Goal: Download file/media

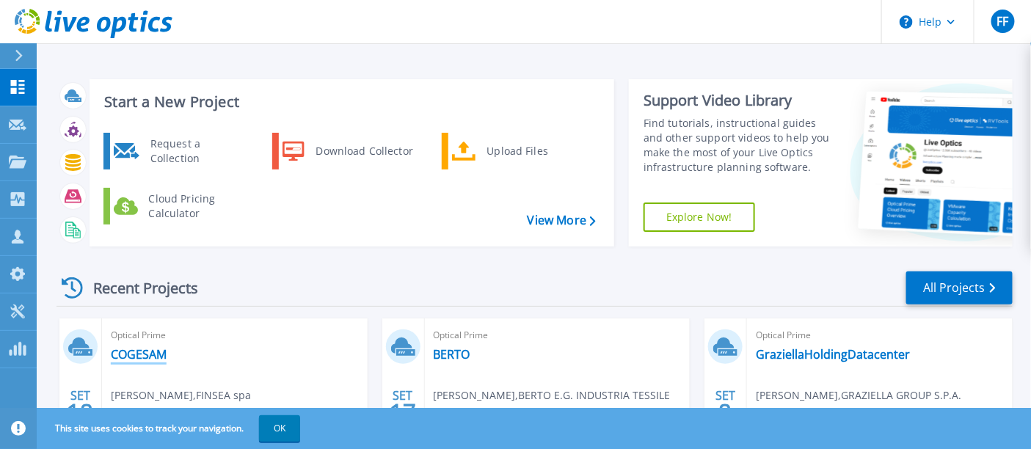
click at [123, 353] on link "COGESAM" at bounding box center [139, 354] width 56 height 15
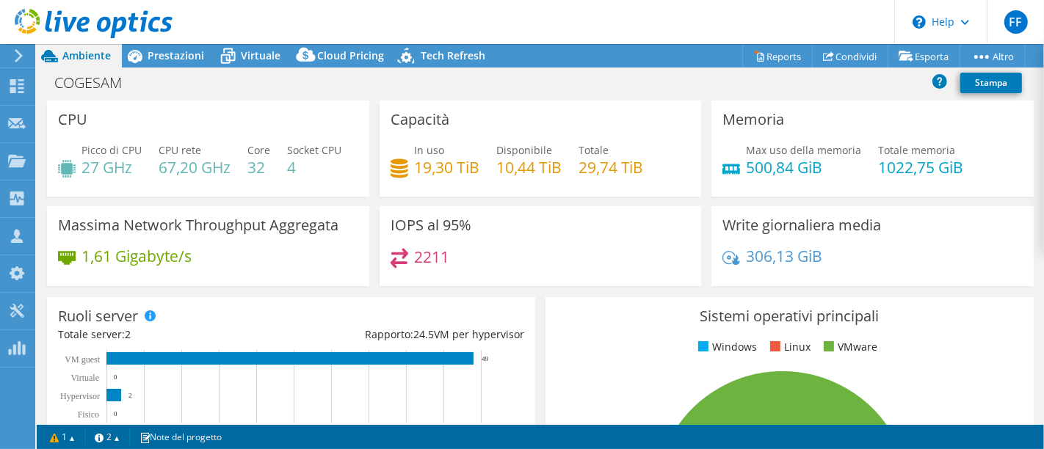
select select "USD"
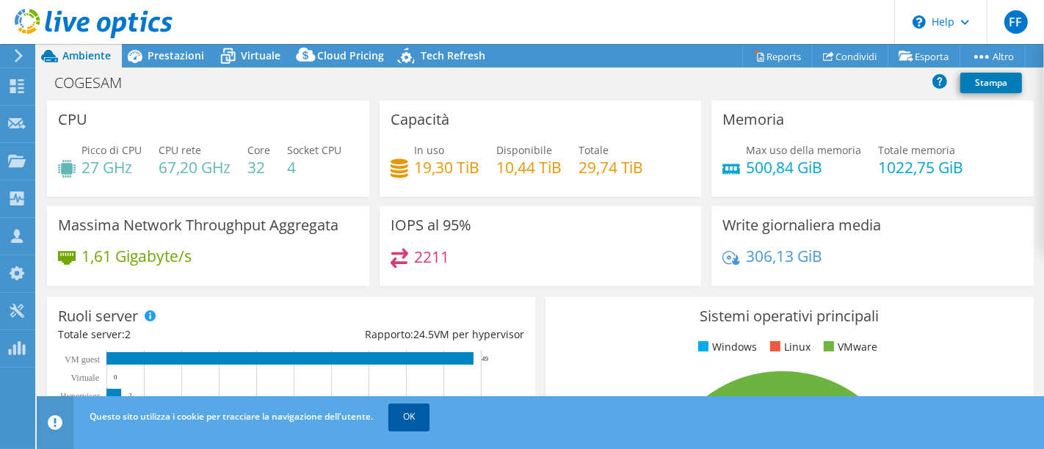
click at [390, 415] on link "OK" at bounding box center [408, 417] width 41 height 26
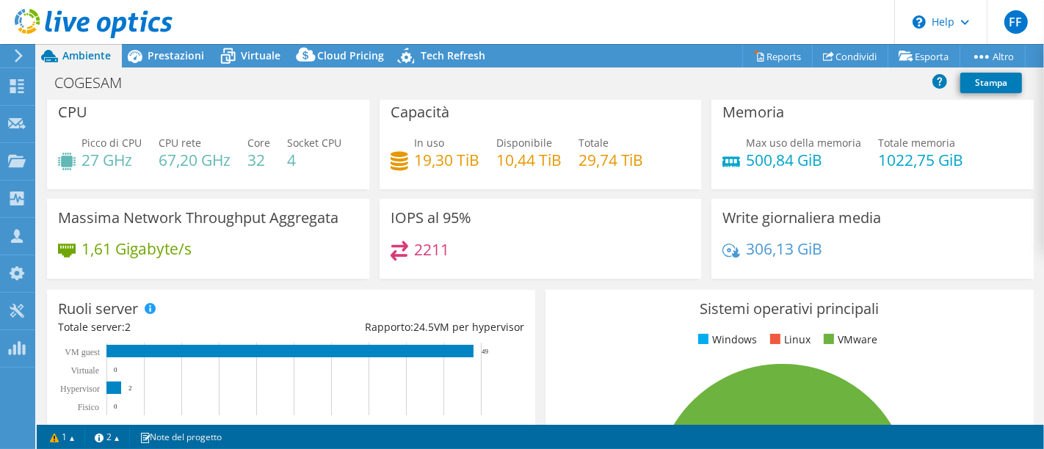
scroll to position [8, 0]
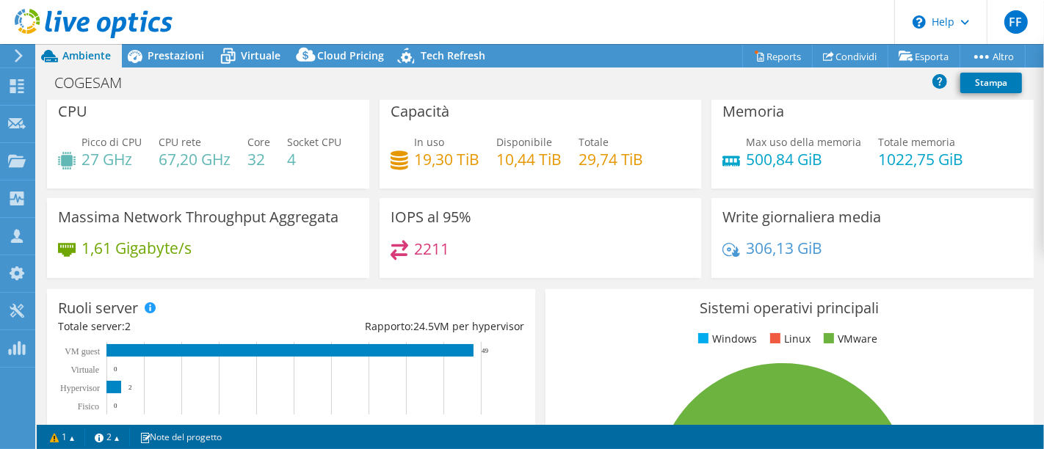
click at [244, 68] on div "COGESAM Stampa" at bounding box center [540, 84] width 1007 height 33
click at [244, 57] on span "Virtuale" at bounding box center [261, 55] width 40 height 14
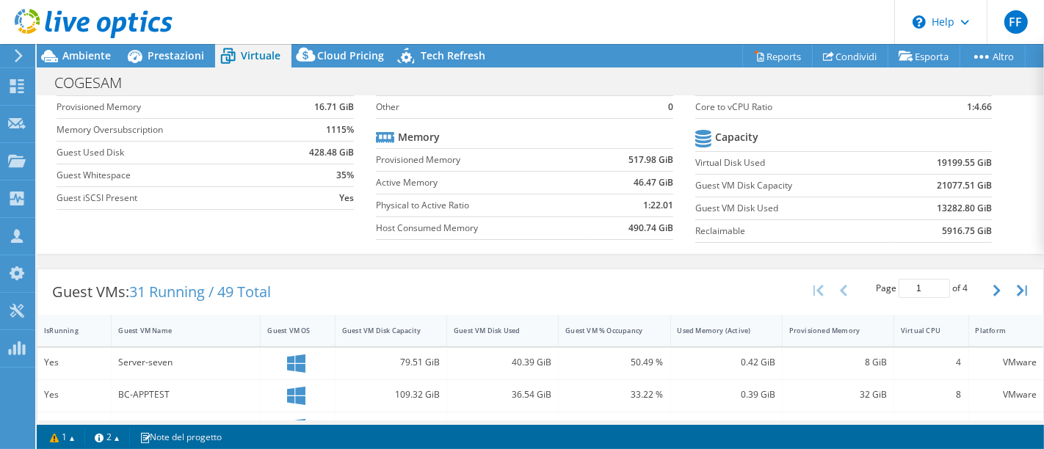
scroll to position [0, 0]
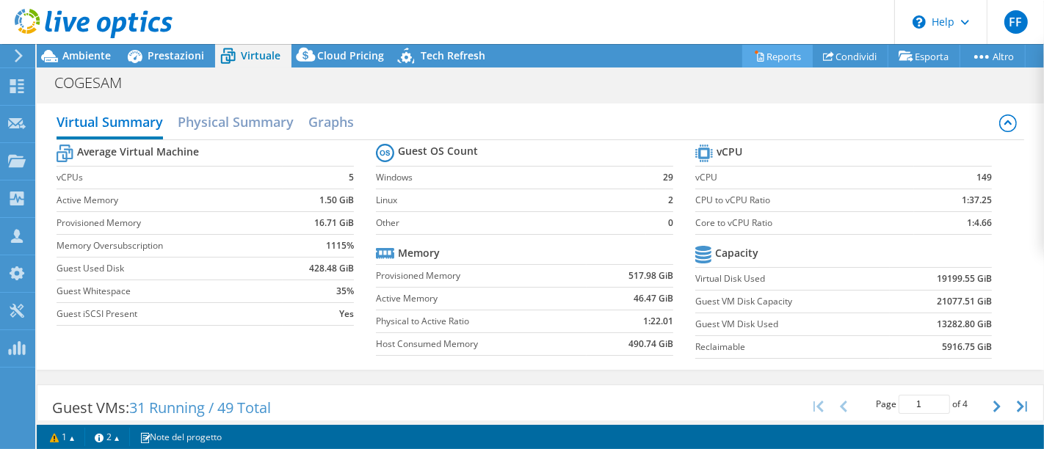
click at [781, 55] on link "Reports" at bounding box center [777, 56] width 70 height 23
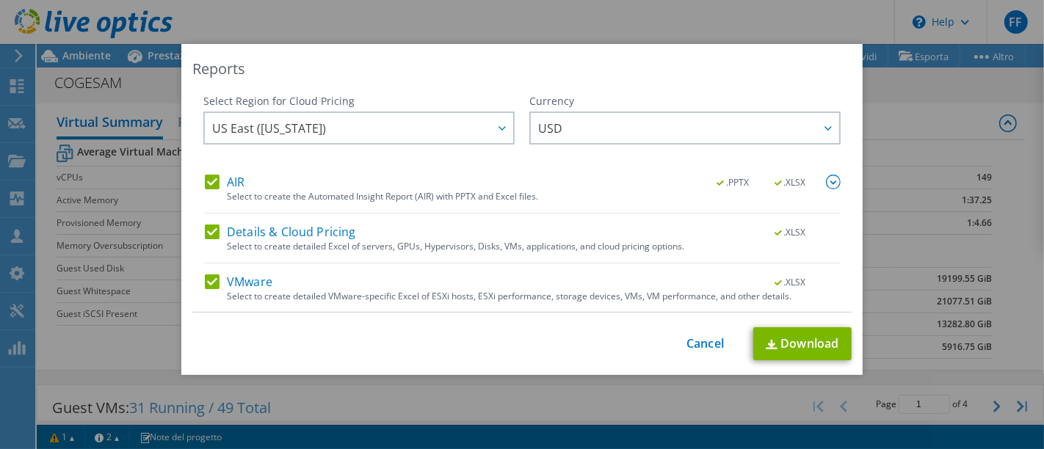
click at [826, 184] on img at bounding box center [833, 182] width 15 height 15
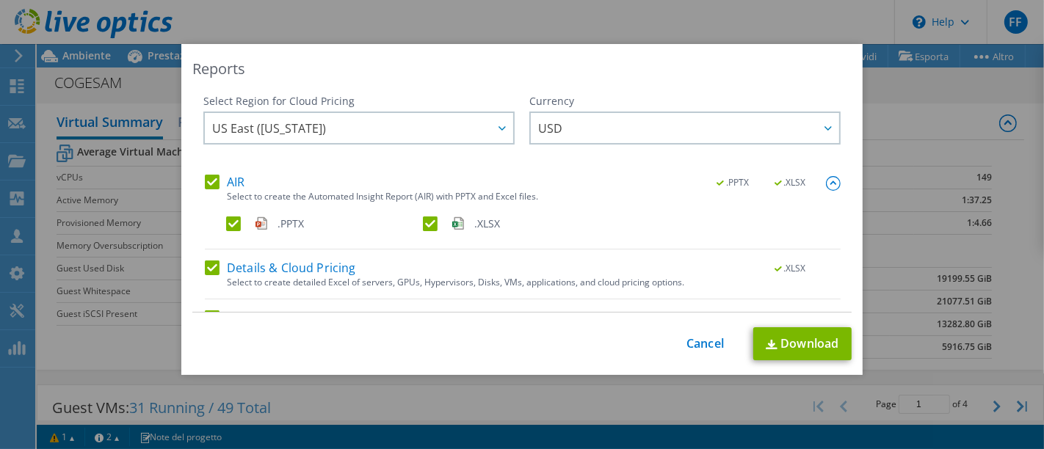
click at [706, 181] on span ".PPTX" at bounding box center [734, 183] width 56 height 10
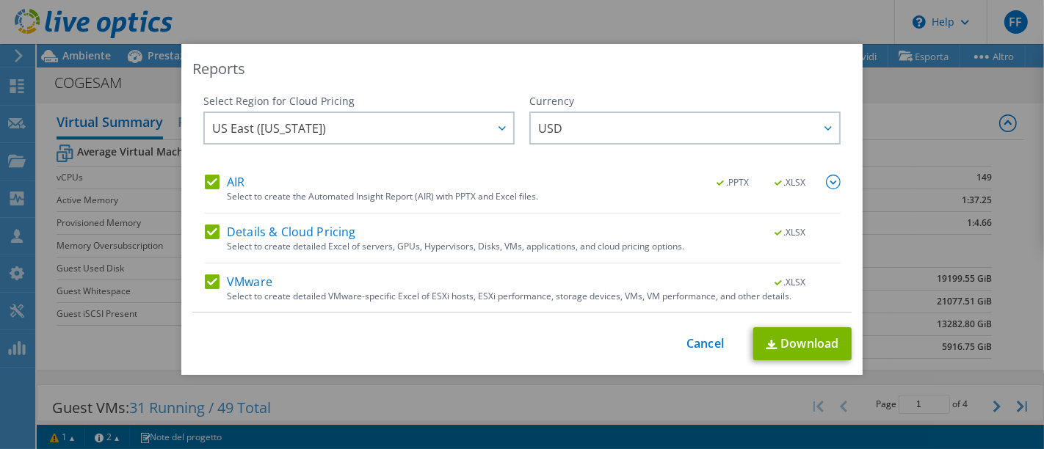
click at [807, 179] on div ".PPTX .XLSX" at bounding box center [770, 183] width 142 height 16
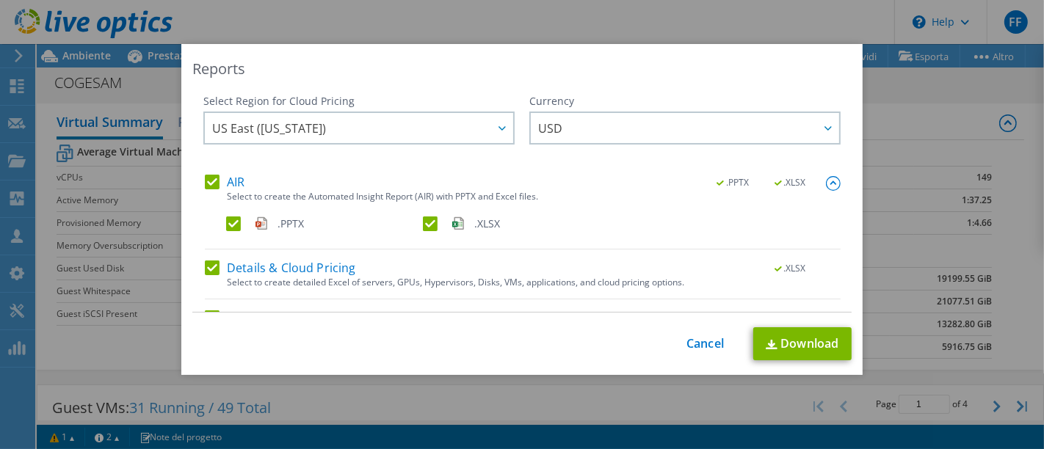
click at [219, 219] on div "AIR .PPTX .XLSX Select to create the Automated Insight Report (AIR) with PPTX a…" at bounding box center [523, 212] width 636 height 75
click at [226, 222] on label ".PPTX" at bounding box center [323, 224] width 194 height 15
click at [0, 0] on input ".PPTX" at bounding box center [0, 0] width 0 height 0
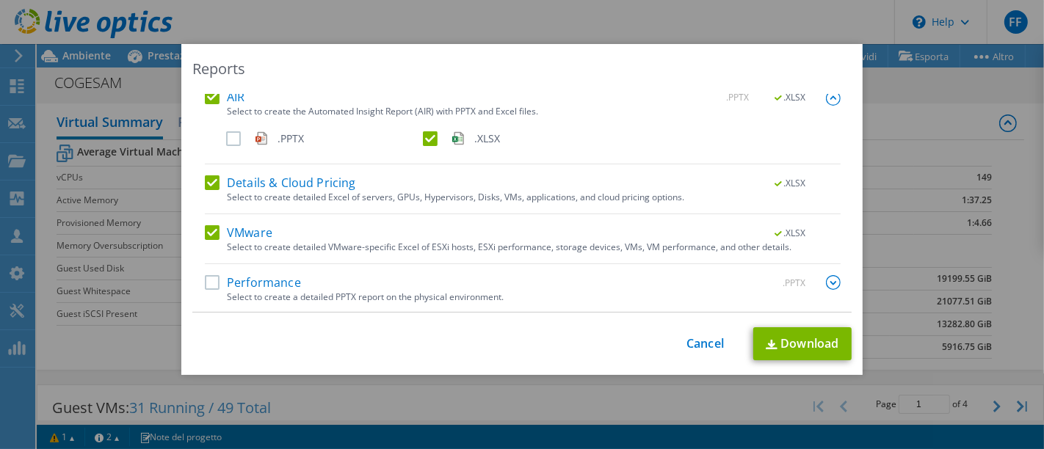
scroll to position [84, 0]
click at [206, 179] on label "Details & Cloud Pricing" at bounding box center [280, 183] width 151 height 15
click at [0, 0] on input "Details & Cloud Pricing" at bounding box center [0, 0] width 0 height 0
click at [810, 349] on link "Download" at bounding box center [802, 343] width 98 height 33
